Goal: Information Seeking & Learning: Learn about a topic

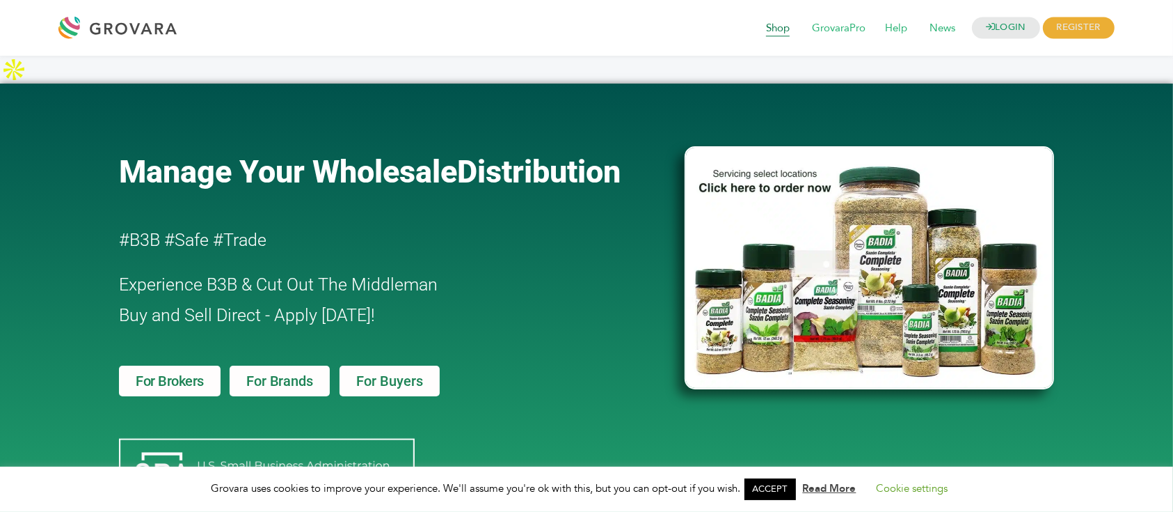
click at [774, 36] on span "Shop" at bounding box center [778, 28] width 43 height 26
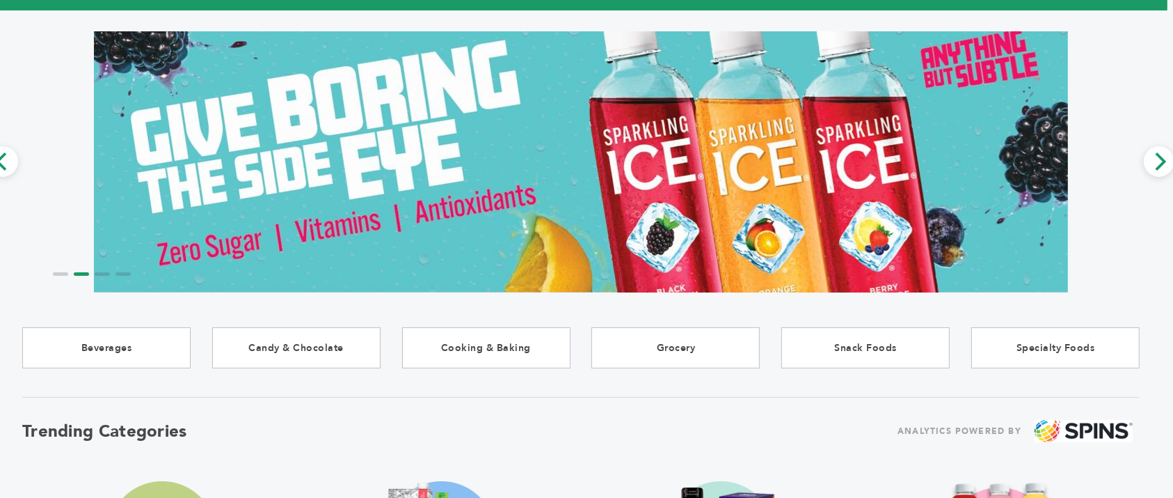
scroll to position [47, 6]
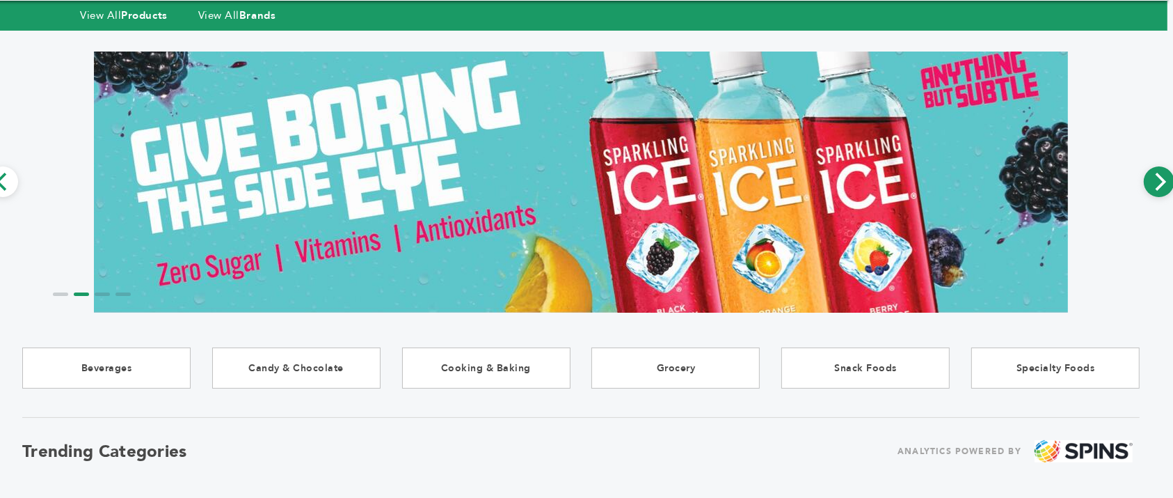
click at [1160, 188] on icon "Next" at bounding box center [1160, 182] width 18 height 18
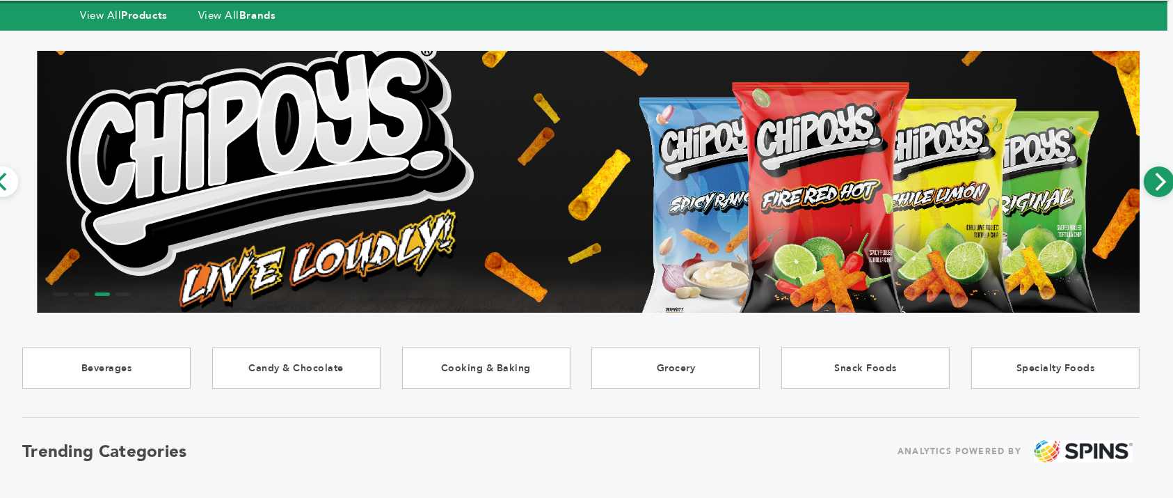
click at [1160, 188] on icon "Next" at bounding box center [1160, 182] width 18 height 18
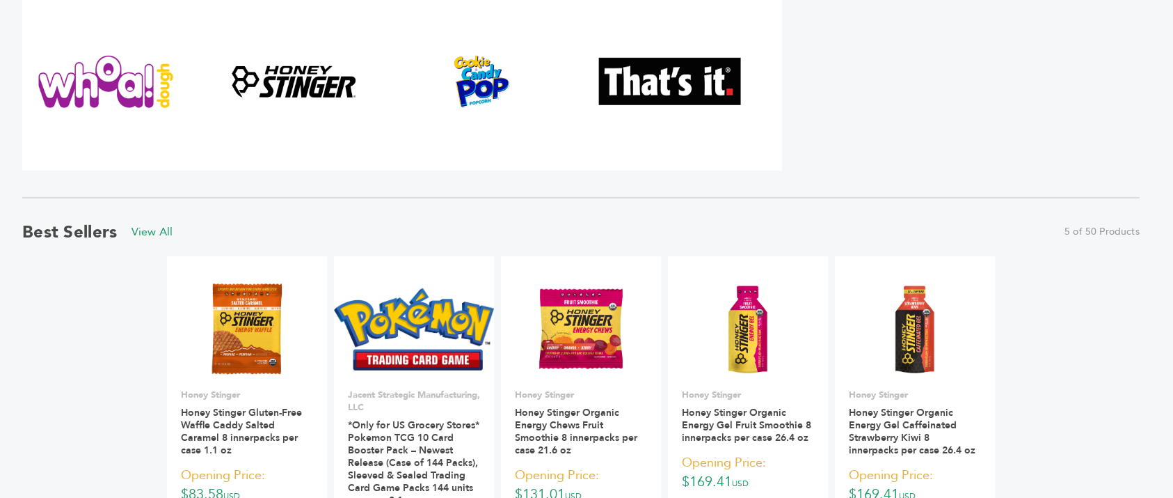
scroll to position [781, 6]
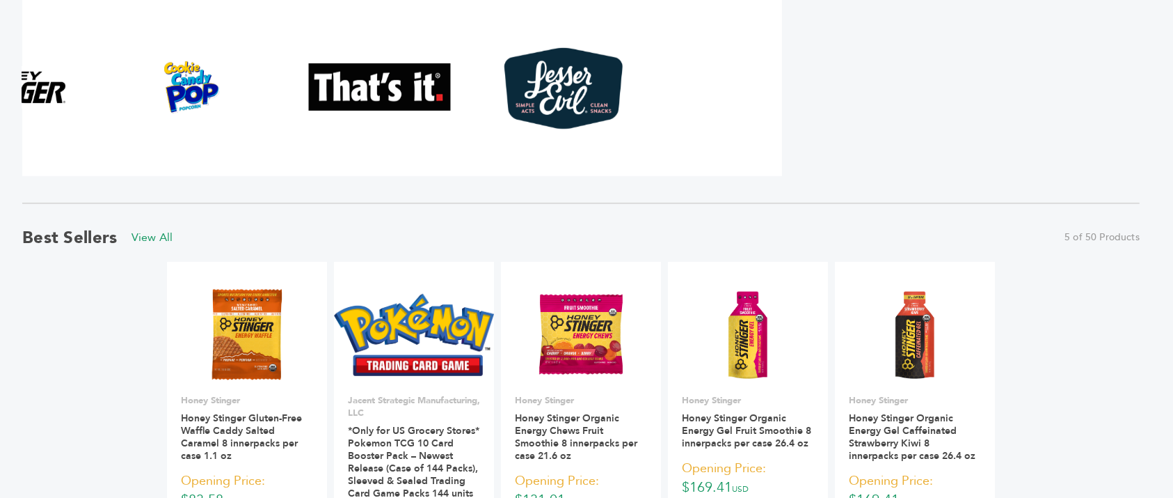
click at [212, 113] on div at bounding box center [112, 87] width 760 height 177
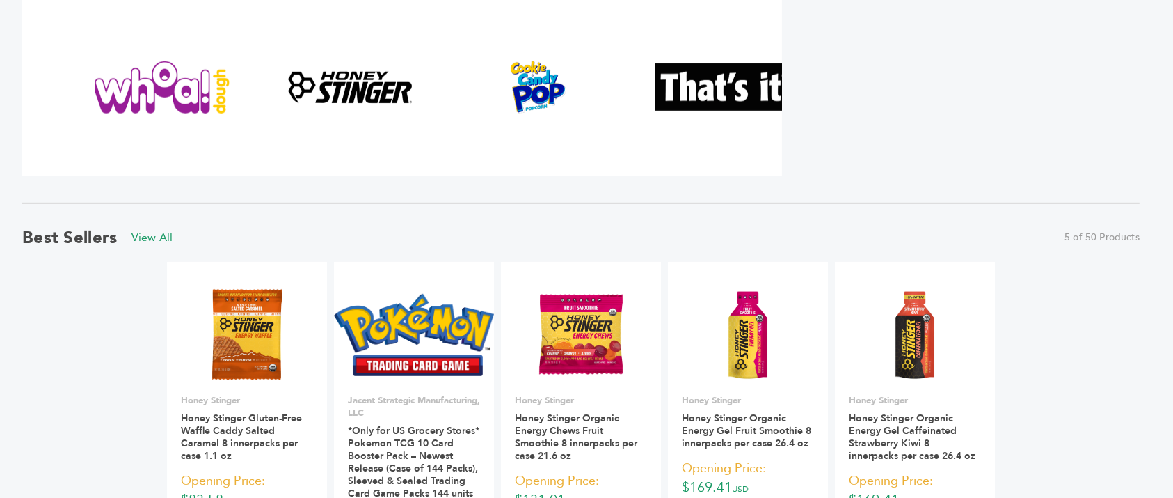
click at [668, 183] on div at bounding box center [581, 92] width 1118 height 187
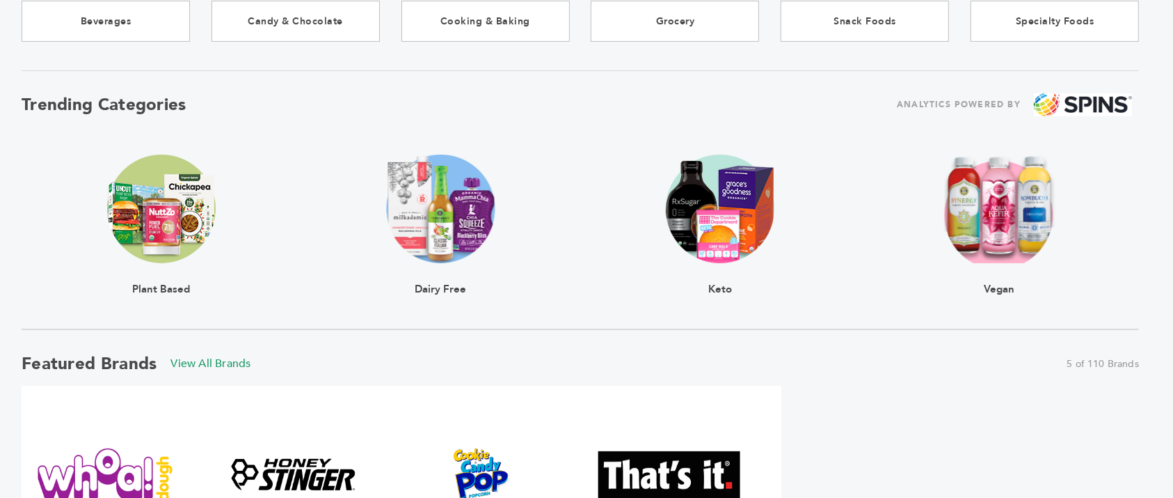
scroll to position [0, 6]
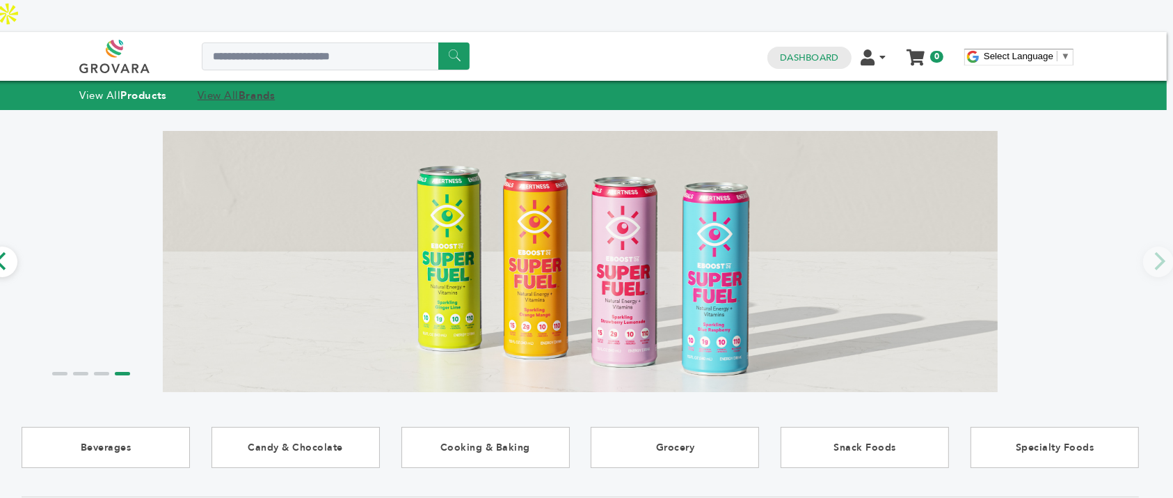
click at [251, 88] on strong "Brands" at bounding box center [257, 95] width 36 height 14
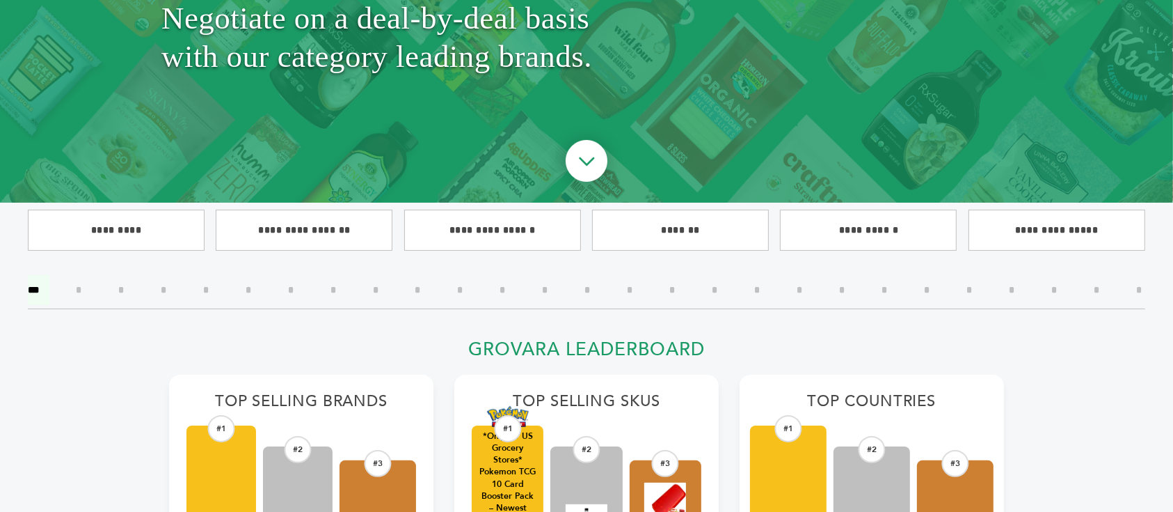
scroll to position [206, 0]
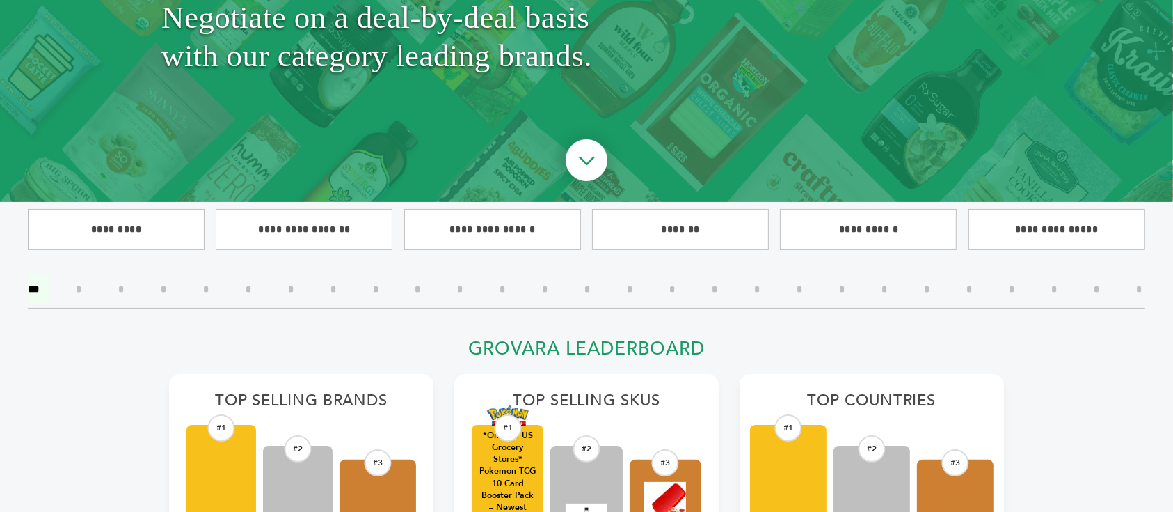
click at [715, 281] on input"] "*" at bounding box center [715, 289] width 26 height 30
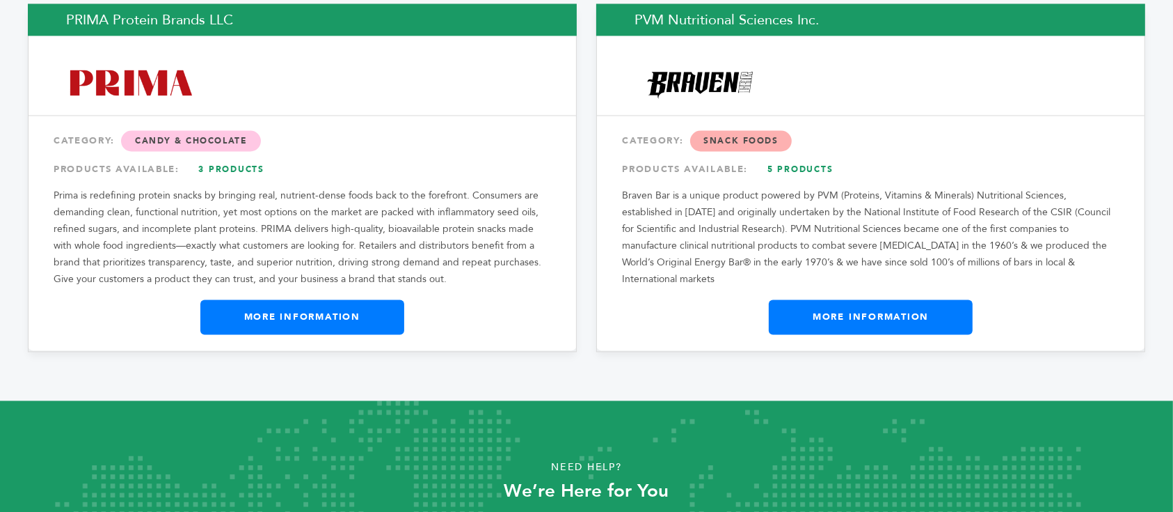
scroll to position [2550, 0]
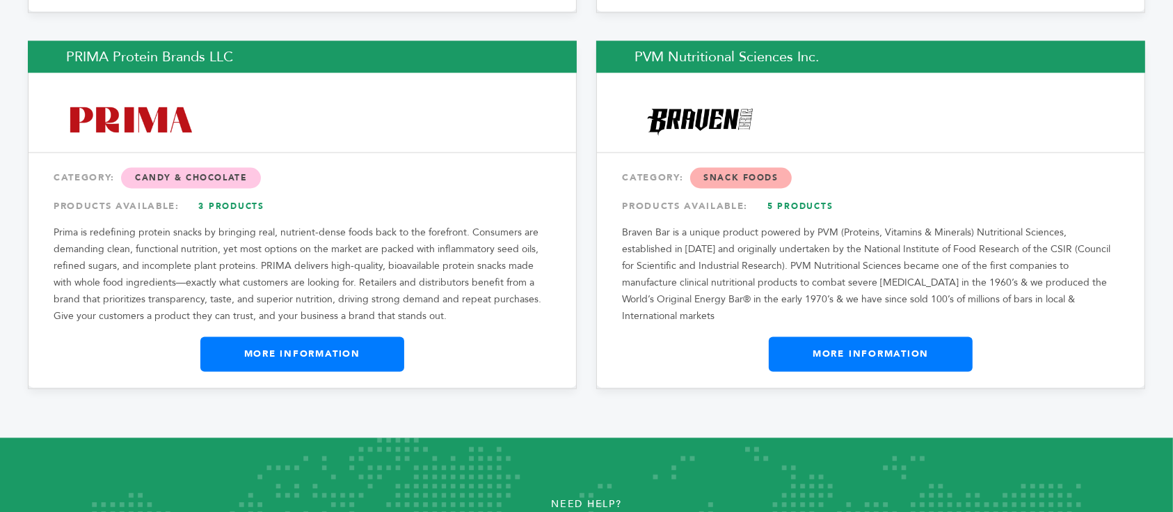
click at [876, 337] on link "More Information" at bounding box center [871, 354] width 204 height 35
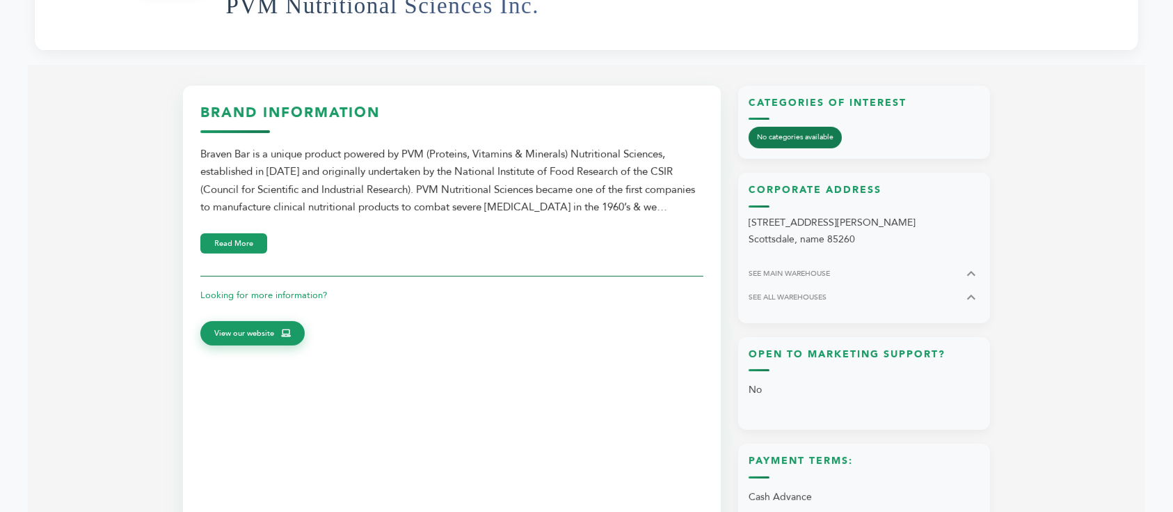
scroll to position [404, 0]
